Goal: Find specific page/section: Find specific page/section

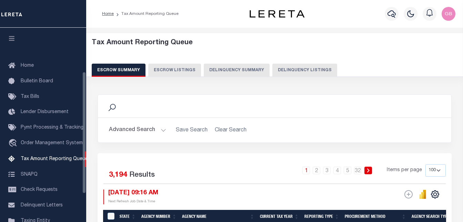
select select "100"
select select
click at [313, 68] on button "Delinquency Listings" at bounding box center [305, 69] width 65 height 13
select select "100"
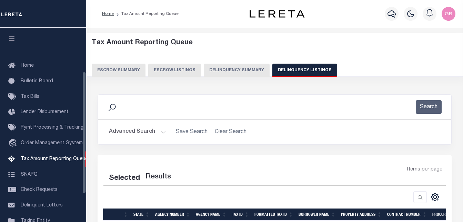
scroll to position [70, 0]
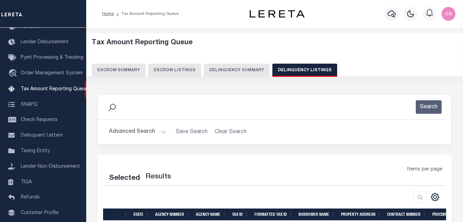
select select "100"
